Goal: Entertainment & Leisure: Consume media (video, audio)

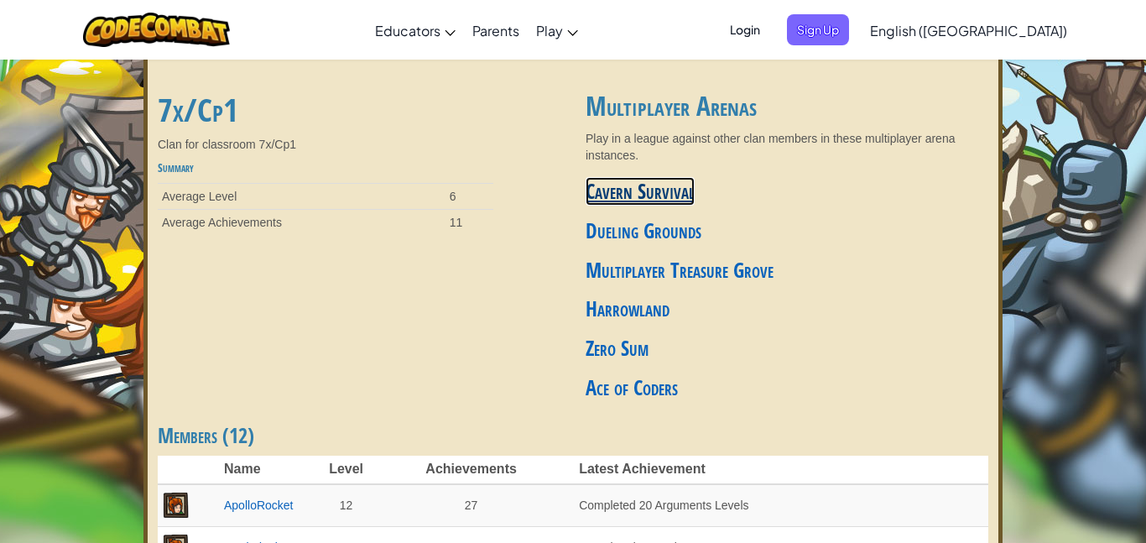
click at [655, 190] on link "Cavern Survival" at bounding box center [640, 191] width 109 height 29
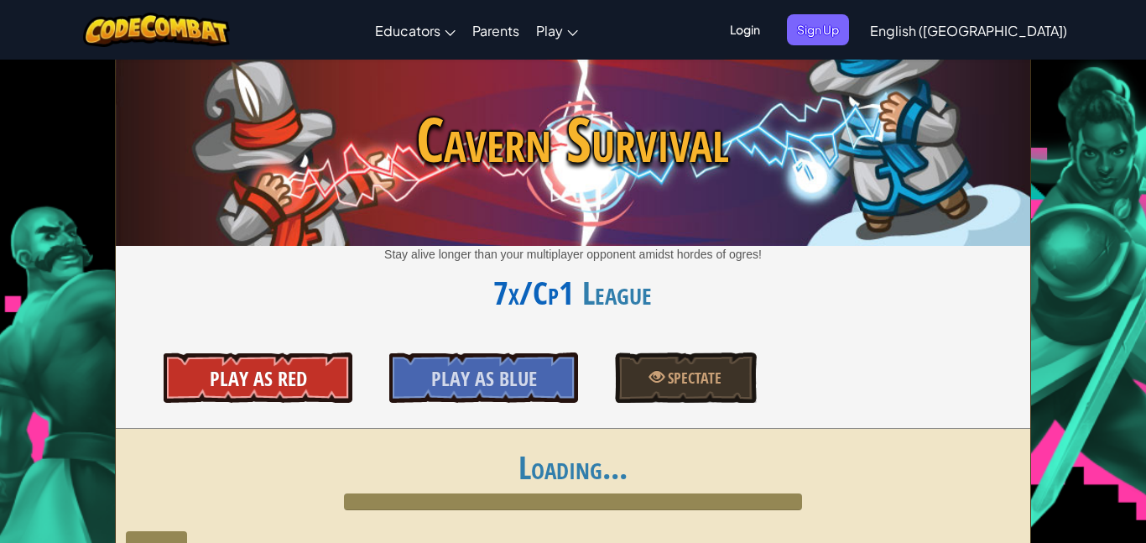
click at [284, 362] on link "Play As Red" at bounding box center [258, 377] width 188 height 50
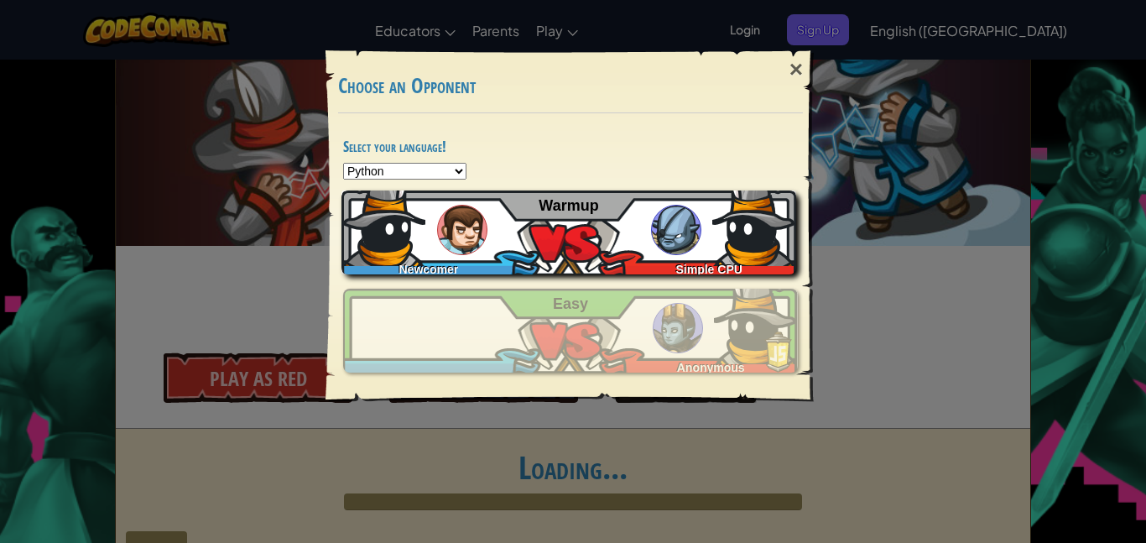
click at [577, 237] on div "Newcomer Simple CPU Warmup" at bounding box center [568, 232] width 455 height 84
